Goal: Submit feedback/report problem: Submit feedback/report problem

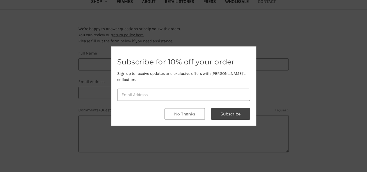
scroll to position [87, 0]
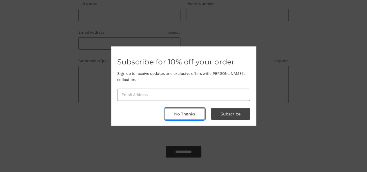
click at [191, 112] on button "No Thanks" at bounding box center [185, 114] width 40 height 12
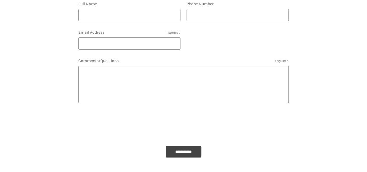
type input "[PERSON_NAME]"
type input "1201201200"
type input "[PERSON_NAME][EMAIL_ADDRESS][DOMAIN_NAME]"
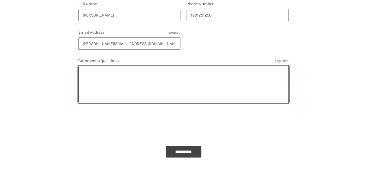
click at [138, 80] on textarea "Comments/Questions Required" at bounding box center [183, 84] width 210 height 37
paste textarea ""Hi, I visited your website online and discovered that it was not showing up in…"
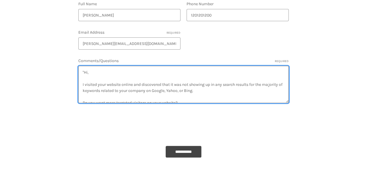
scroll to position [51, 0]
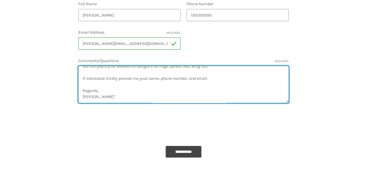
type textarea ""Hi, I visited your website online and discovered that it was not showing up in…"
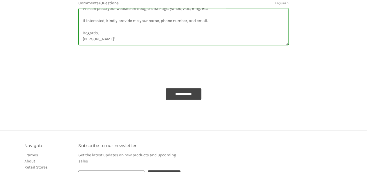
scroll to position [145, 0]
click at [188, 92] on input "**********" at bounding box center [184, 94] width 36 height 12
